Goal: Task Accomplishment & Management: Use online tool/utility

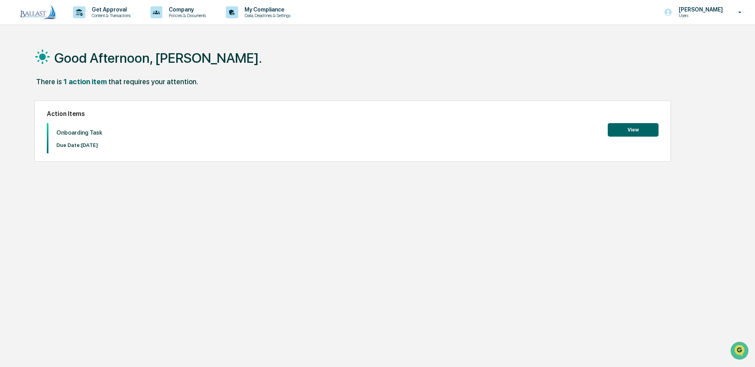
click at [643, 129] on button "View" at bounding box center [633, 129] width 51 height 13
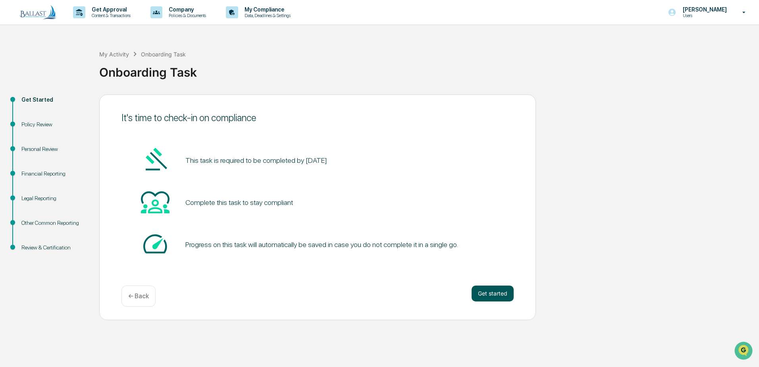
click at [501, 297] on button "Get started" at bounding box center [493, 293] width 42 height 16
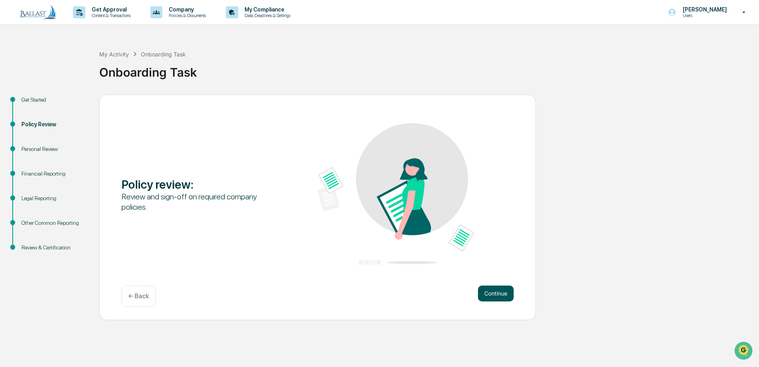
click at [491, 297] on button "Continue" at bounding box center [496, 293] width 36 height 16
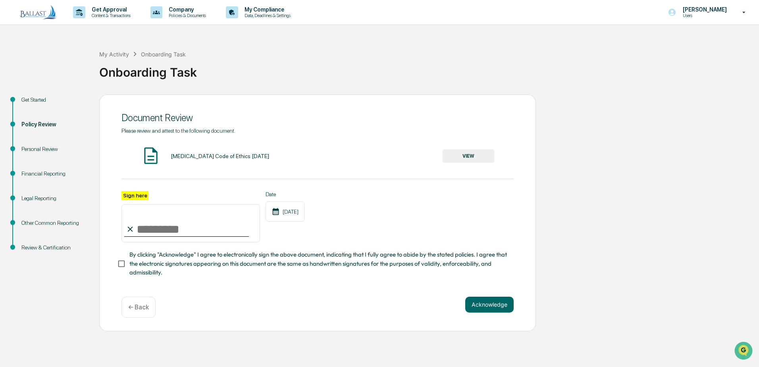
click at [144, 232] on input "Sign here" at bounding box center [190, 223] width 139 height 38
click at [464, 155] on button "VIEW" at bounding box center [469, 155] width 52 height 13
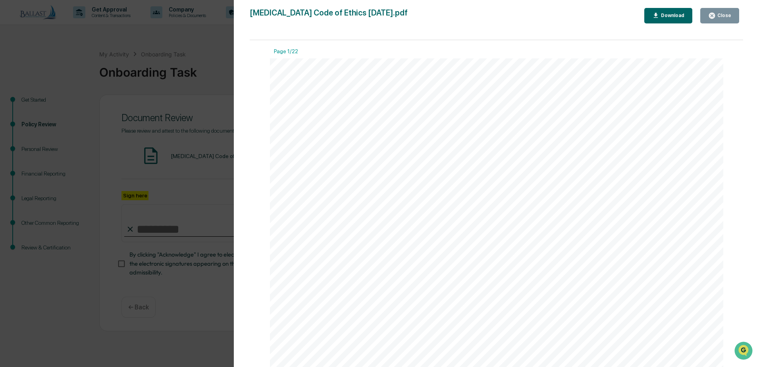
click at [719, 17] on div "Close" at bounding box center [723, 16] width 15 height 6
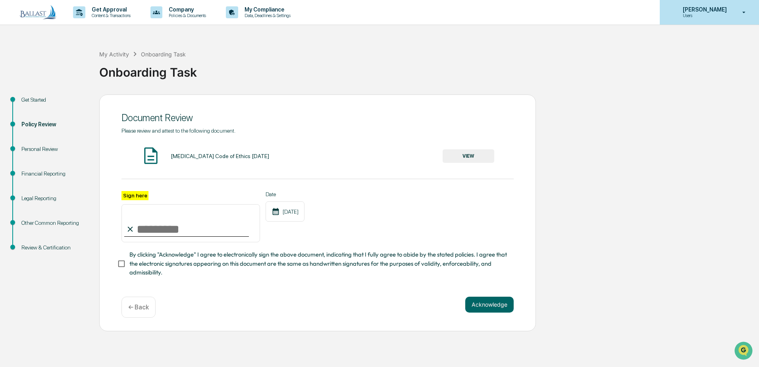
click at [733, 11] on div "[PERSON_NAME] Users" at bounding box center [709, 12] width 99 height 25
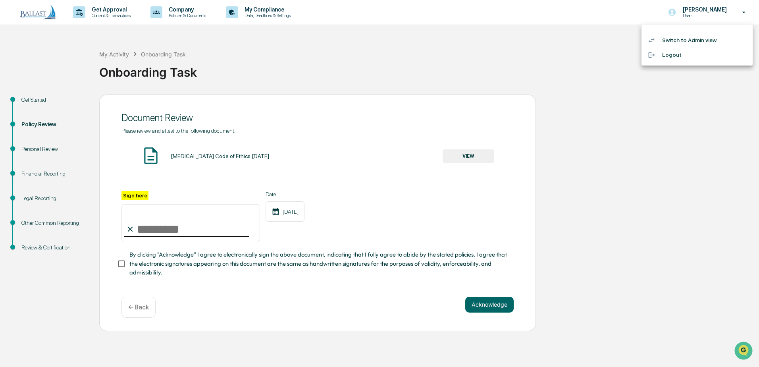
click at [675, 55] on li "Logout" at bounding box center [696, 55] width 111 height 15
